Goal: Find specific page/section: Find specific page/section

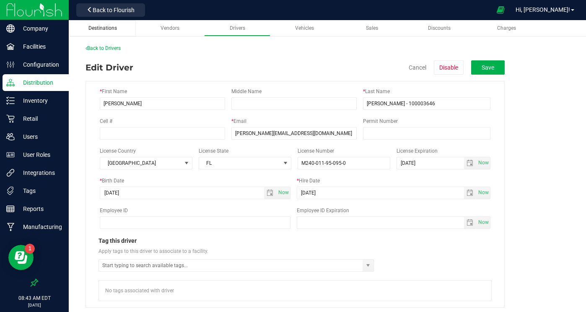
scroll to position [2, 0]
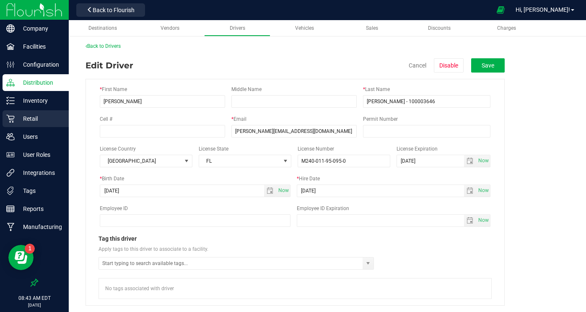
click at [29, 119] on p "Retail" at bounding box center [40, 119] width 50 height 10
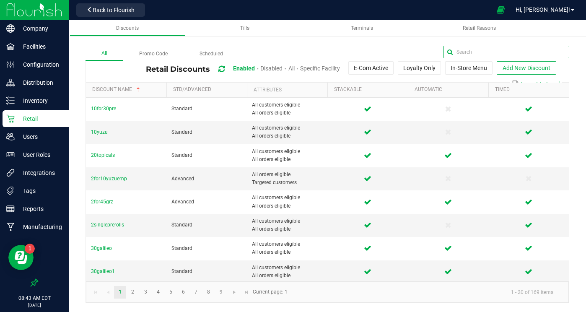
click at [544, 48] on input "text" at bounding box center [506, 52] width 126 height 13
type input "double stuffed"
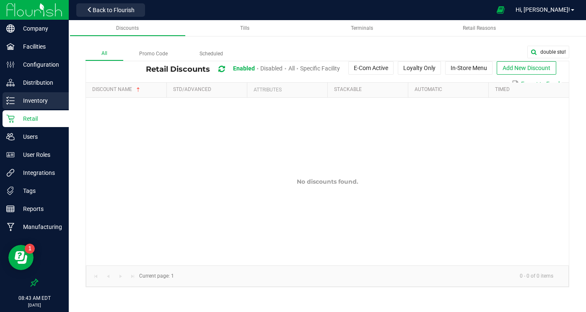
click at [39, 99] on p "Inventory" at bounding box center [40, 101] width 50 height 10
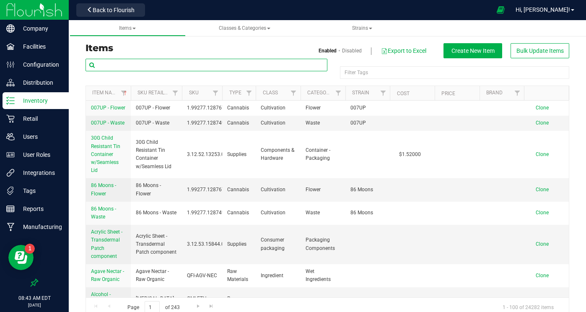
click at [176, 67] on input "text" at bounding box center [206, 65] width 242 height 13
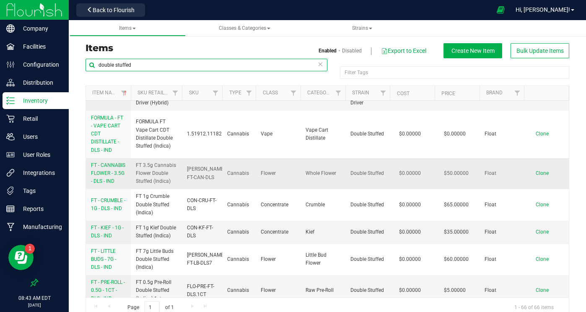
scroll to position [150, 0]
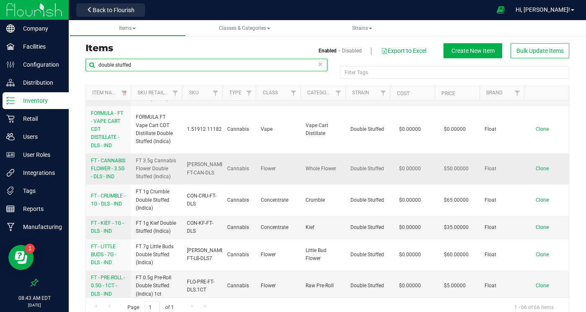
type input "double stuffed"
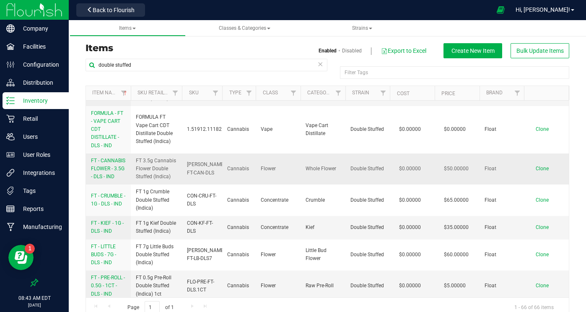
click at [104, 179] on span "FT - CANNABIS FLOWER - 3.5G - DLS - IND" at bounding box center [108, 169] width 34 height 22
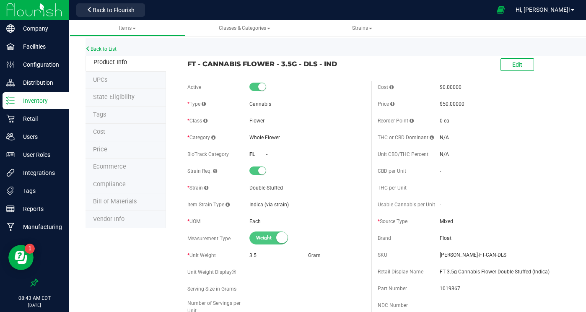
click at [100, 115] on span "Tags" at bounding box center [99, 114] width 13 height 7
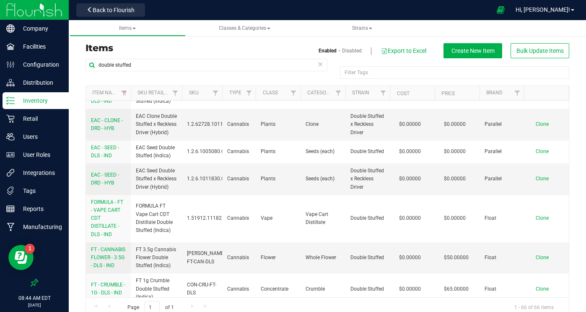
scroll to position [59, 0]
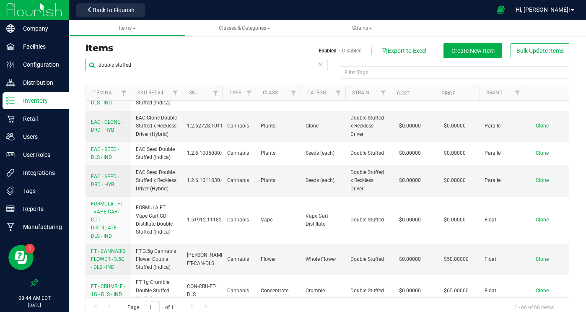
drag, startPoint x: 150, startPoint y: 65, endPoint x: 95, endPoint y: 60, distance: 55.1
click at [95, 60] on input "double stuffed" at bounding box center [206, 65] width 242 height 13
type input "reckless driver"
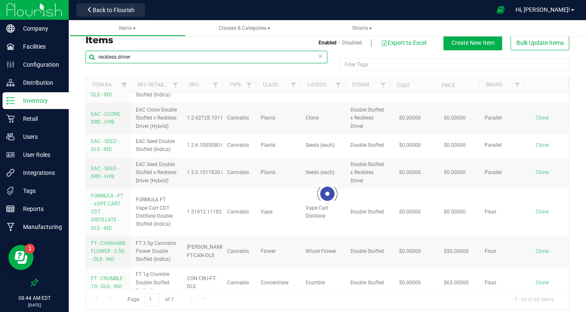
scroll to position [14, 0]
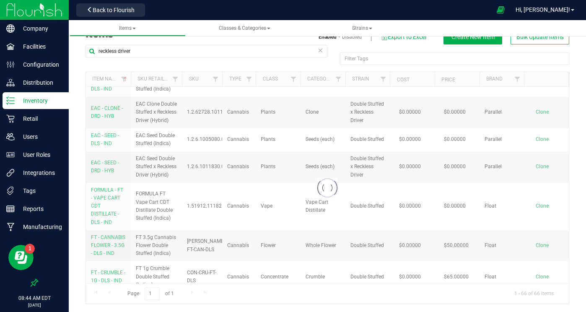
click at [105, 257] on div at bounding box center [327, 187] width 483 height 231
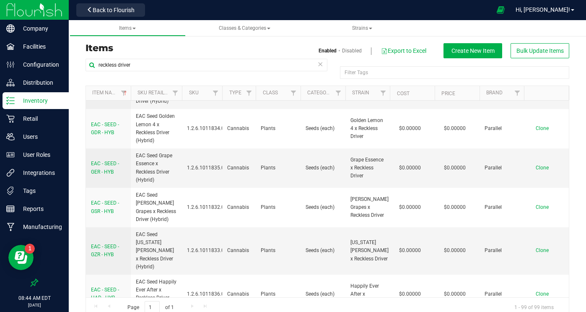
scroll to position [788, 0]
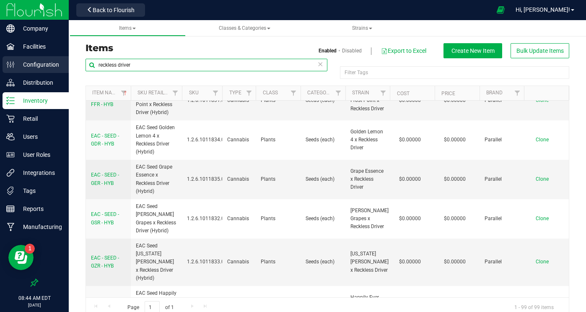
drag, startPoint x: 154, startPoint y: 68, endPoint x: 59, endPoint y: 57, distance: 96.1
click at [58, 56] on div "Company Facilities Configuration Distribution Inventory Retail Users User Roles…" at bounding box center [293, 156] width 586 height 312
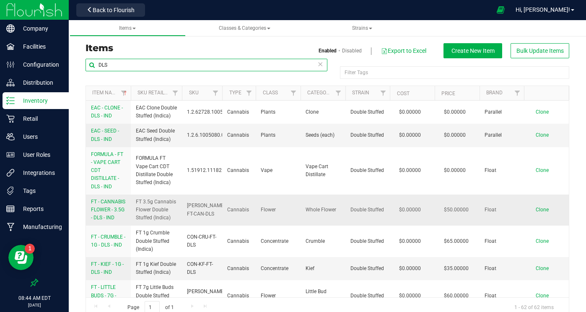
type input "DLS"
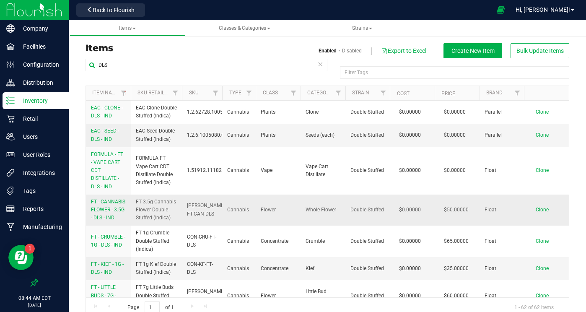
click at [113, 207] on span "FT - CANNABIS FLOWER - 3.5G - DLS - IND" at bounding box center [108, 210] width 34 height 22
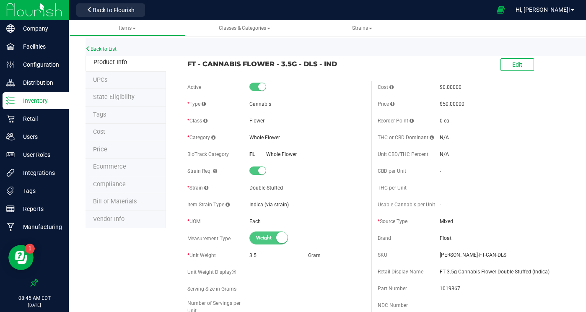
click at [104, 119] on li "Tags" at bounding box center [125, 115] width 80 height 18
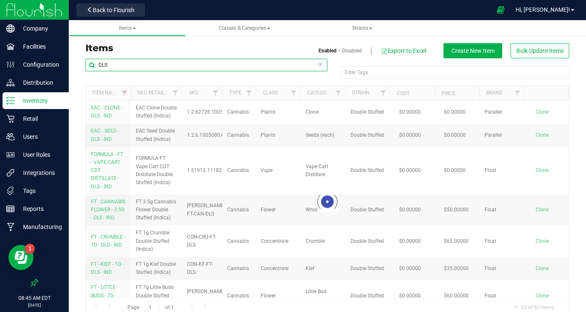
drag, startPoint x: 124, startPoint y: 66, endPoint x: 93, endPoint y: 64, distance: 30.2
click at [93, 64] on input "DLS" at bounding box center [206, 65] width 242 height 13
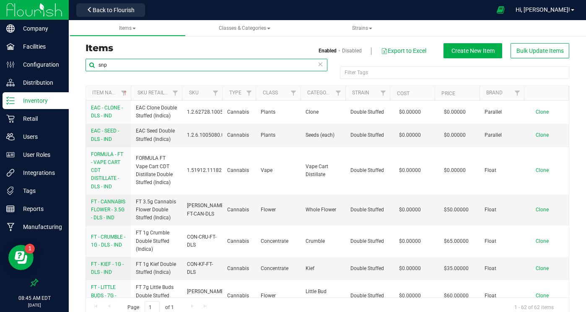
type input "snp"
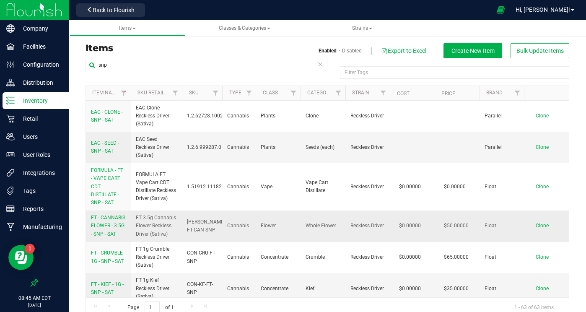
click at [111, 219] on span "FT - CANNABIS FLOWER - 3.5G - SNP - SAT" at bounding box center [108, 225] width 34 height 22
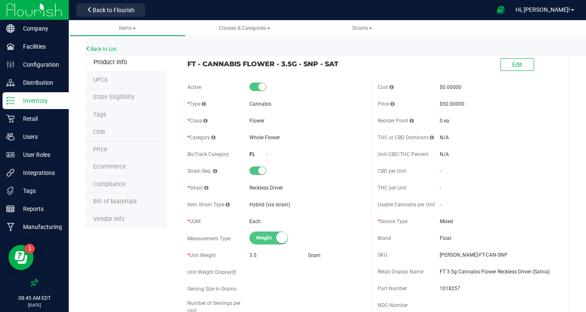
click at [106, 120] on li "Tags" at bounding box center [125, 115] width 80 height 18
